Goal: Find specific page/section: Find specific page/section

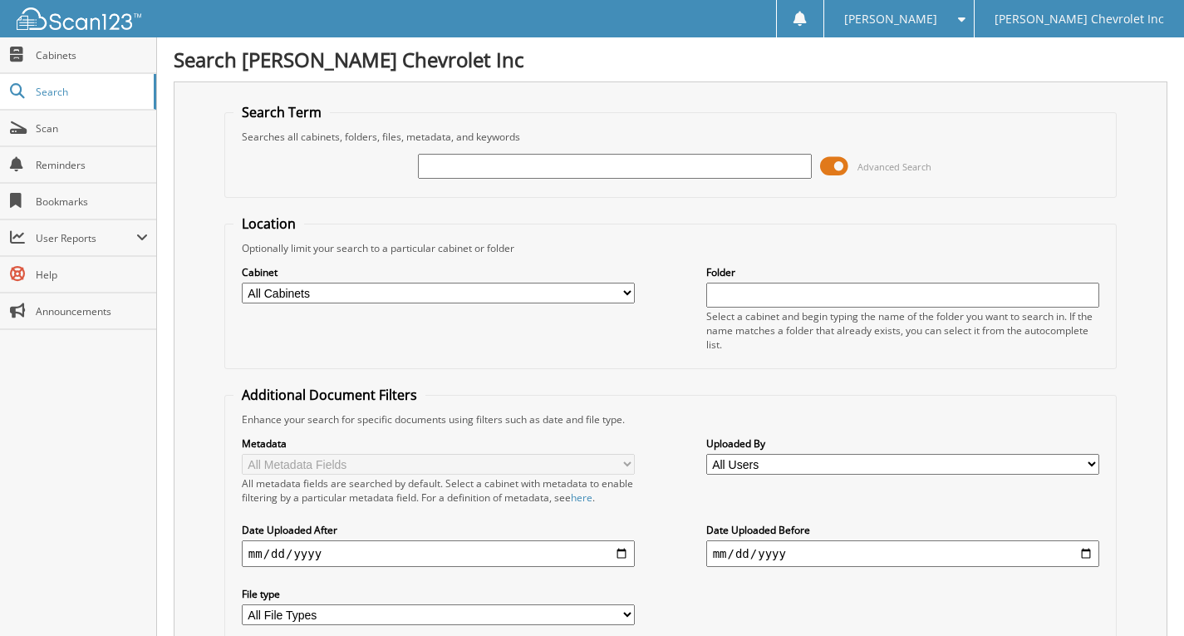
click at [557, 170] on input "text" at bounding box center [615, 166] width 394 height 25
type input "96466"
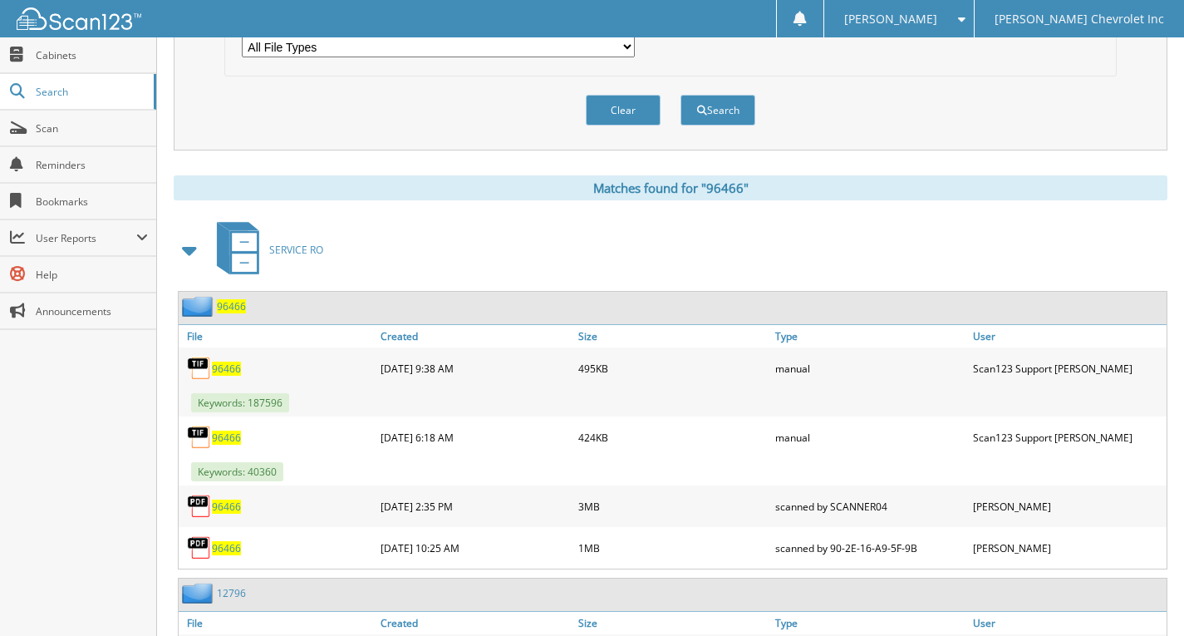
scroll to position [582, 0]
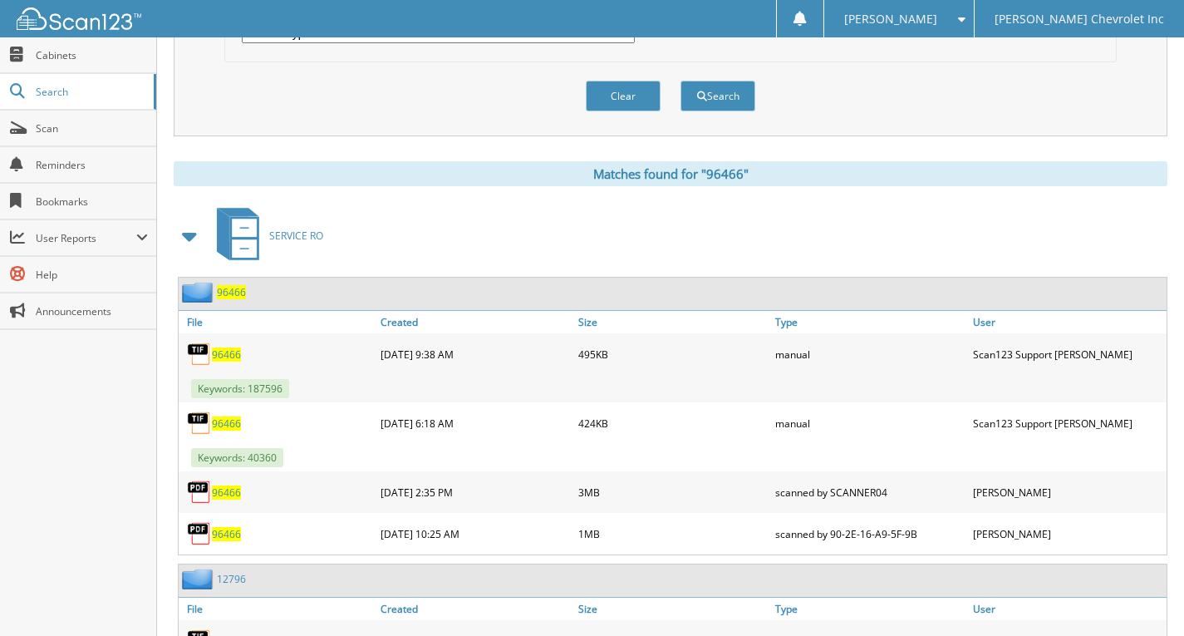
click at [228, 293] on span "96466" at bounding box center [231, 292] width 29 height 14
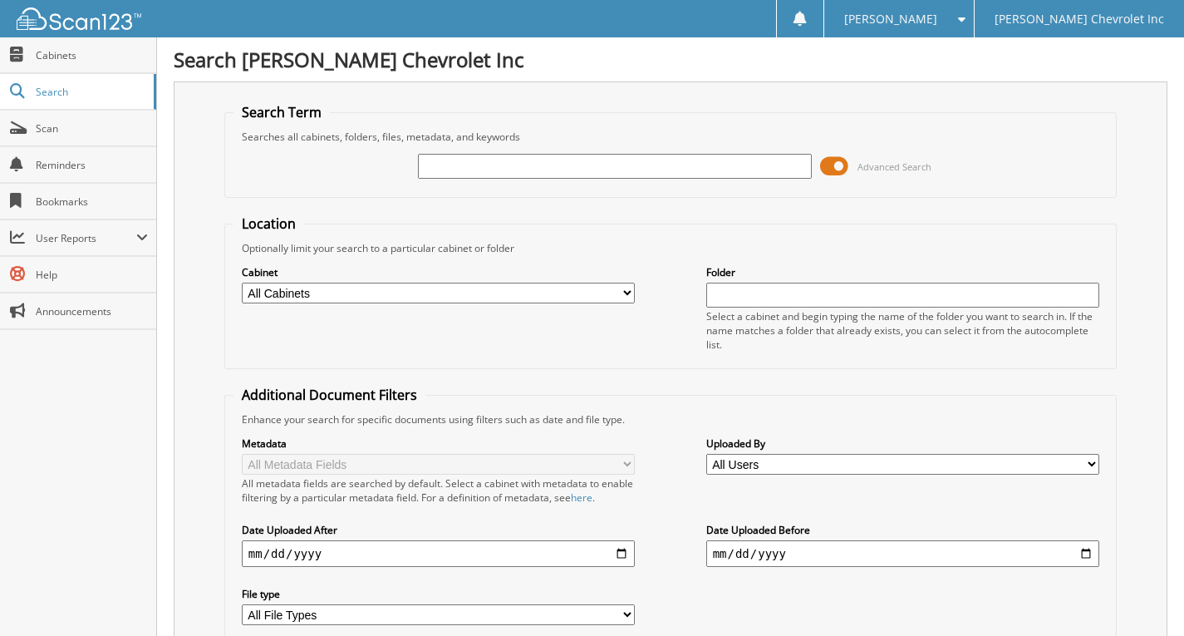
click at [464, 163] on input "text" at bounding box center [615, 166] width 394 height 25
type input "96339"
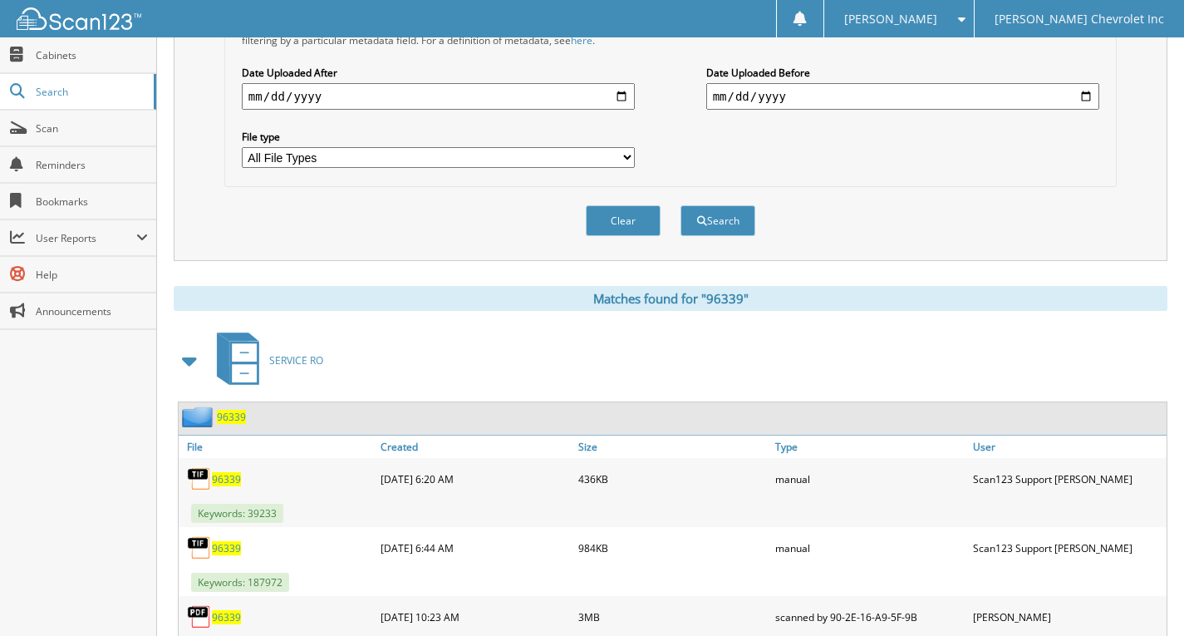
scroll to position [499, 0]
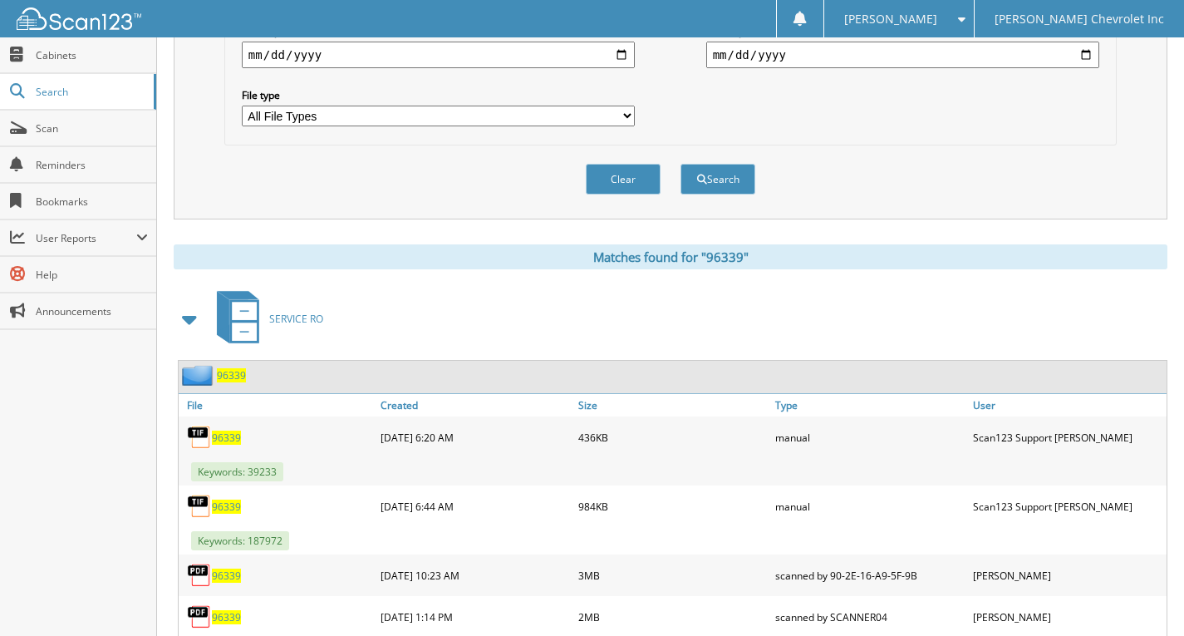
click at [234, 374] on span "96339" at bounding box center [231, 375] width 29 height 14
